Goal: Find specific page/section

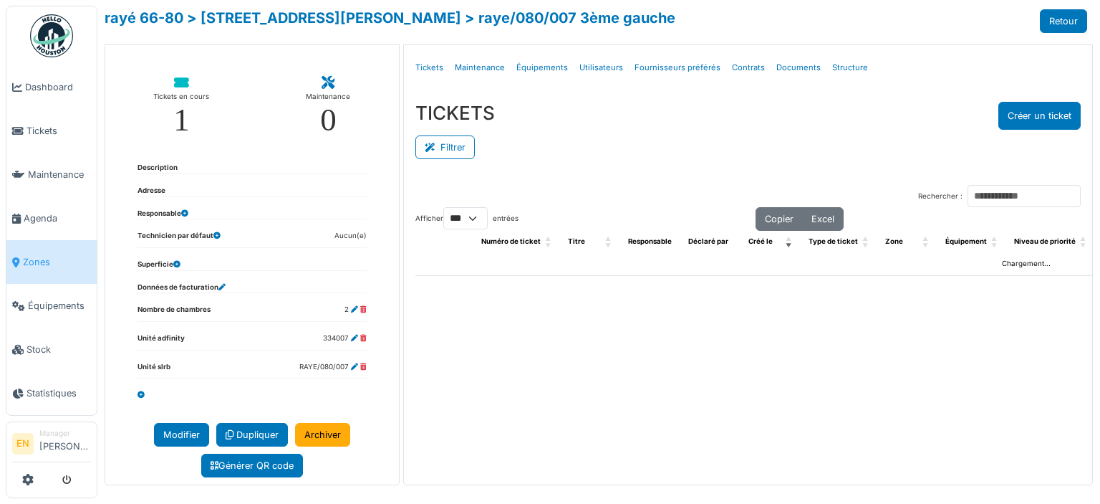
select select "***"
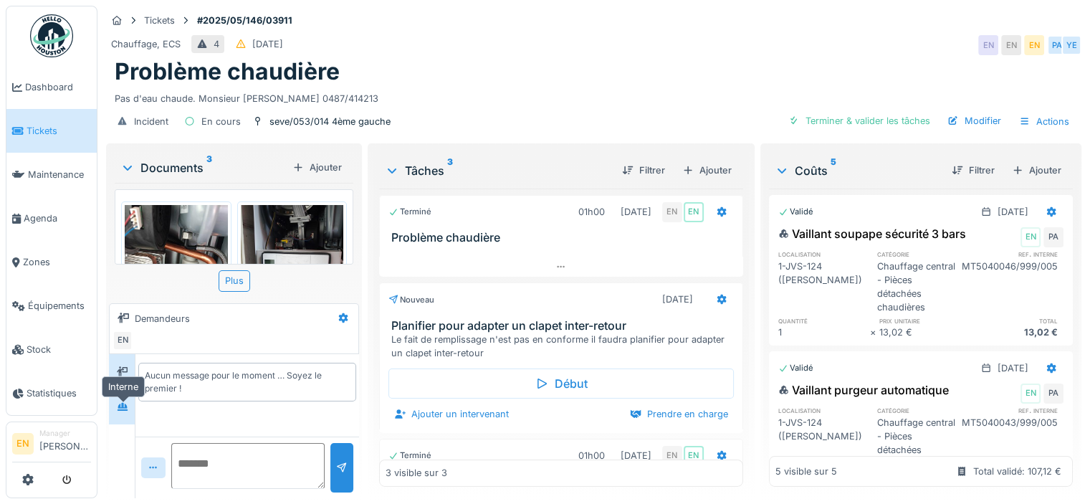
click at [123, 410] on icon at bounding box center [122, 407] width 10 height 8
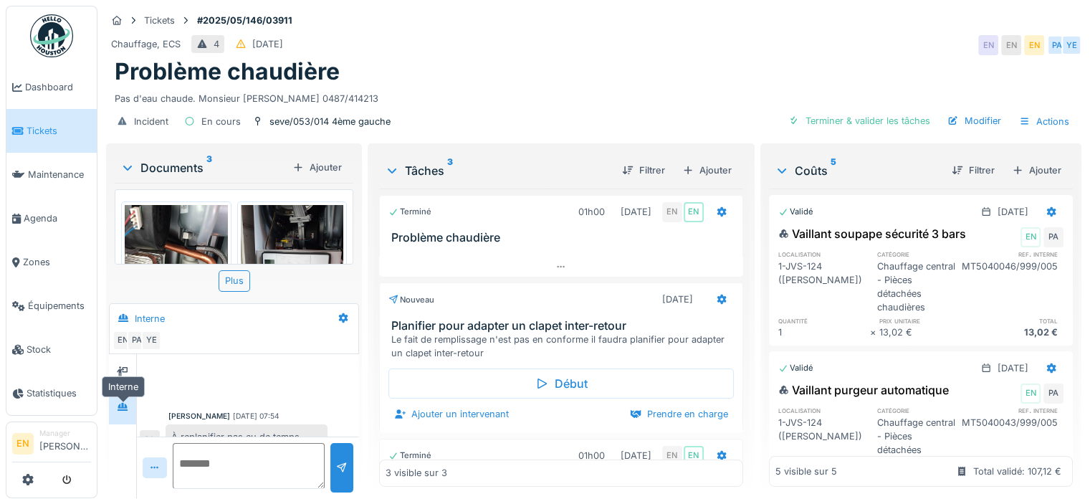
scroll to position [351, 0]
